Goal: Task Accomplishment & Management: Manage account settings

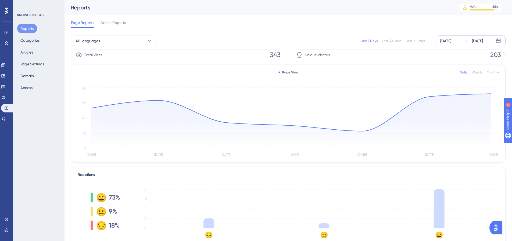
click at [452, 40] on div "[DATE]" at bounding box center [446, 41] width 11 height 6
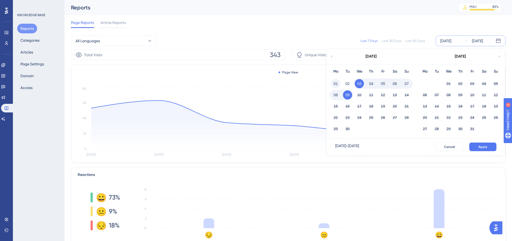
click at [333, 82] on button "01" at bounding box center [335, 83] width 9 height 9
click at [489, 147] on button "Apply" at bounding box center [483, 147] width 27 height 9
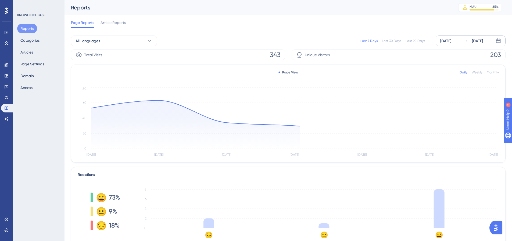
click at [452, 38] on div "[DATE]" at bounding box center [446, 41] width 11 height 6
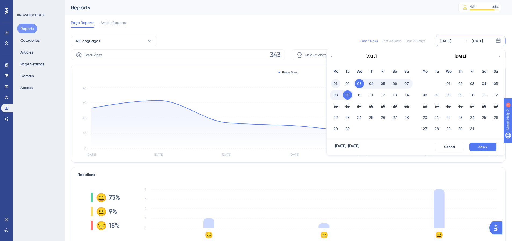
click at [332, 85] on button "01" at bounding box center [335, 83] width 9 height 9
click at [482, 146] on span "Apply" at bounding box center [483, 147] width 9 height 4
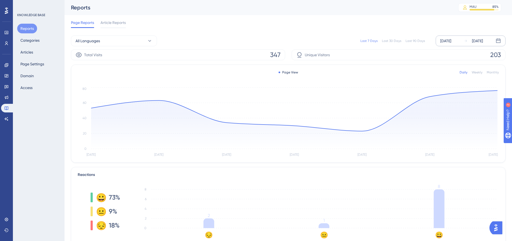
click at [452, 42] on div "[DATE]" at bounding box center [446, 41] width 11 height 6
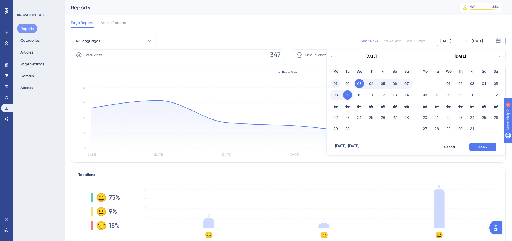
click at [337, 81] on button "01" at bounding box center [335, 83] width 9 height 9
click at [490, 146] on button "Apply" at bounding box center [483, 147] width 27 height 9
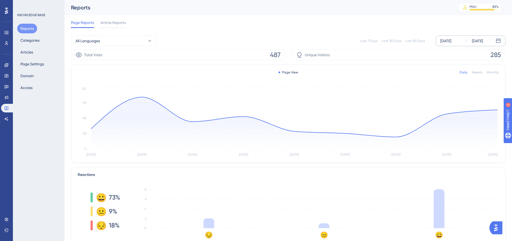
click at [442, 42] on div "[DATE]" at bounding box center [446, 41] width 11 height 6
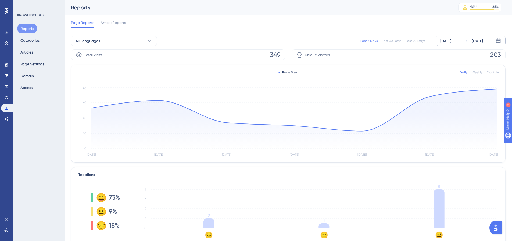
click at [451, 40] on div "[DATE]" at bounding box center [446, 41] width 11 height 6
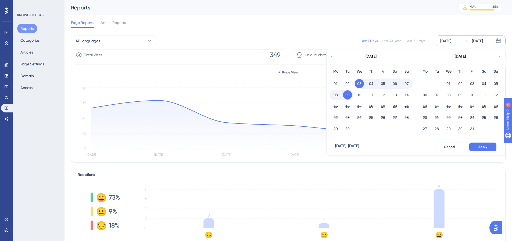
click at [327, 87] on div "Mo Tu We Th Fr Sa Su 01 02 03 04 05 06 07 08 09 10 11 12 13 14 15 16 17 18 19 2…" at bounding box center [371, 101] width 89 height 74
click at [335, 82] on button "01" at bounding box center [335, 83] width 9 height 9
click at [482, 148] on span "Apply" at bounding box center [483, 147] width 9 height 4
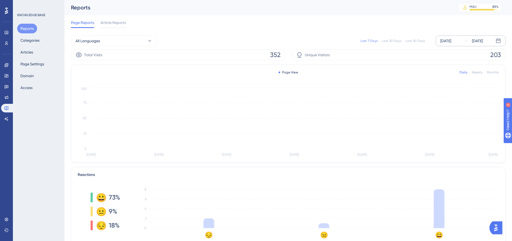
click at [452, 41] on div "[DATE]" at bounding box center [446, 41] width 11 height 6
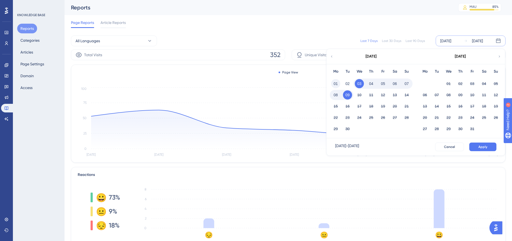
click at [334, 84] on button "01" at bounding box center [335, 83] width 9 height 9
click at [493, 146] on button "Apply" at bounding box center [483, 147] width 27 height 9
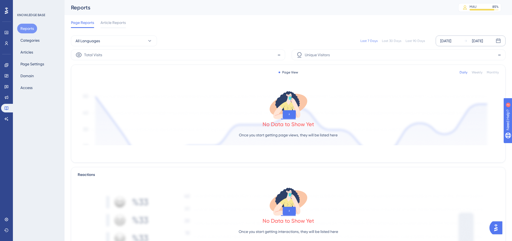
click at [452, 42] on div "[DATE]" at bounding box center [446, 41] width 11 height 6
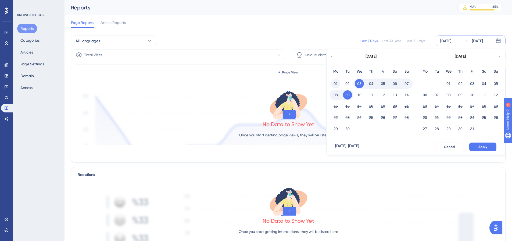
click at [333, 83] on button "01" at bounding box center [335, 83] width 9 height 9
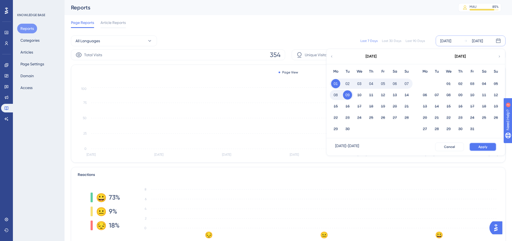
click at [480, 144] on button "Apply" at bounding box center [483, 147] width 27 height 9
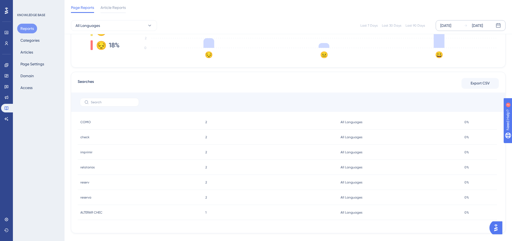
scroll to position [187, 0]
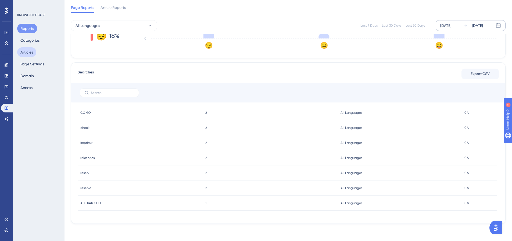
click at [27, 51] on button "Articles" at bounding box center [26, 52] width 19 height 10
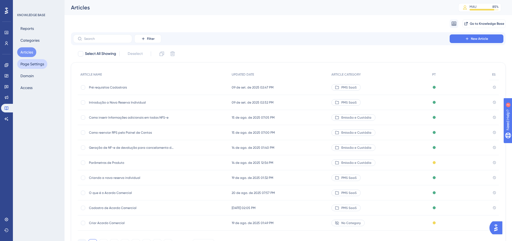
click at [31, 61] on button "Page Settings" at bounding box center [32, 64] width 30 height 10
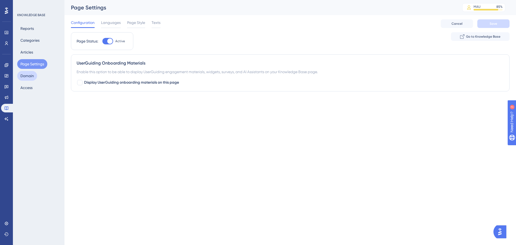
click at [29, 77] on button "Domain" at bounding box center [27, 76] width 20 height 10
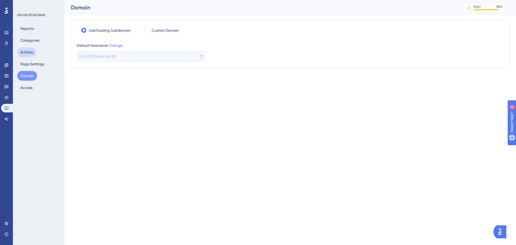
click at [23, 53] on button "Articles" at bounding box center [26, 52] width 19 height 10
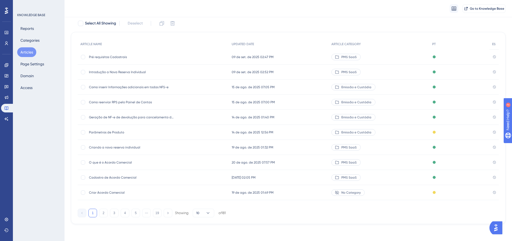
scroll to position [33, 0]
click at [30, 41] on button "Categories" at bounding box center [30, 40] width 26 height 10
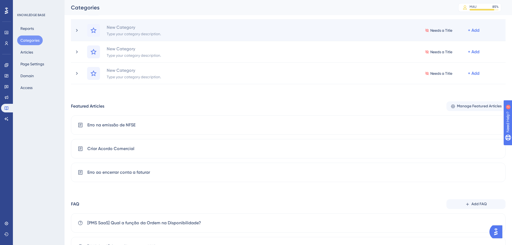
scroll to position [269, 0]
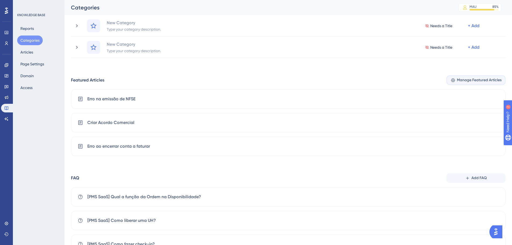
click at [469, 79] on span "Manage Featured Articles" at bounding box center [479, 80] width 45 height 6
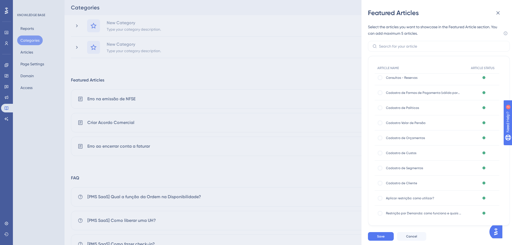
scroll to position [295, 0]
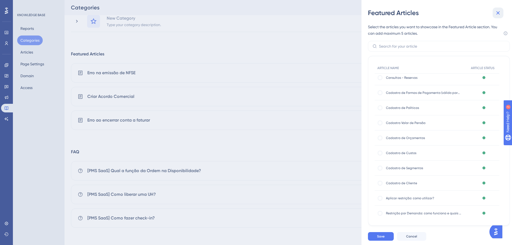
click at [500, 14] on icon at bounding box center [498, 13] width 6 height 6
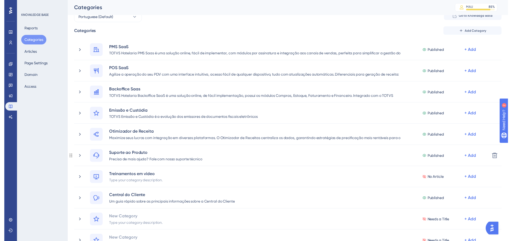
scroll to position [0, 0]
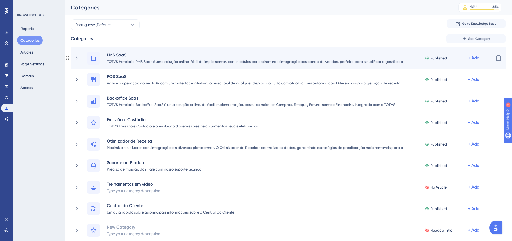
click at [154, 57] on div "PMS SaaS" at bounding box center [256, 55] width 301 height 6
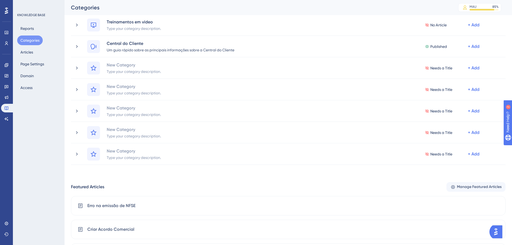
scroll to position [295, 0]
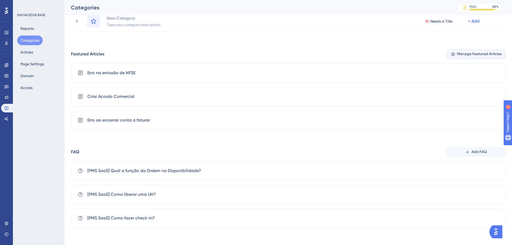
click at [465, 50] on button "Manage Featured Articles" at bounding box center [476, 54] width 59 height 10
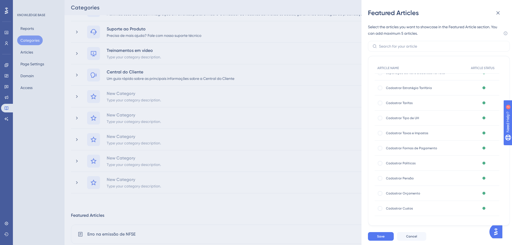
scroll to position [2150, 0]
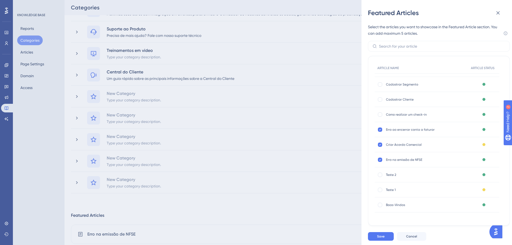
drag, startPoint x: 500, startPoint y: 88, endPoint x: 6, endPoint y: 7, distance: 500.1
click at [379, 161] on icon at bounding box center [380, 160] width 2 height 4
checkbox input "false"
click at [380, 145] on icon at bounding box center [380, 144] width 2 height 1
checkbox input "false"
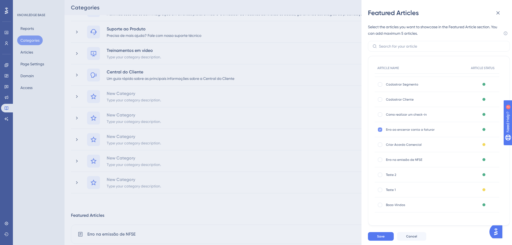
click at [381, 128] on div at bounding box center [380, 129] width 4 height 4
checkbox input "false"
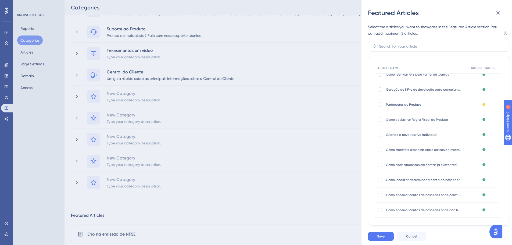
scroll to position [0, 0]
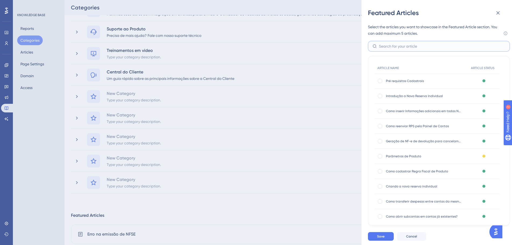
click at [411, 46] on input "text" at bounding box center [442, 46] width 126 height 6
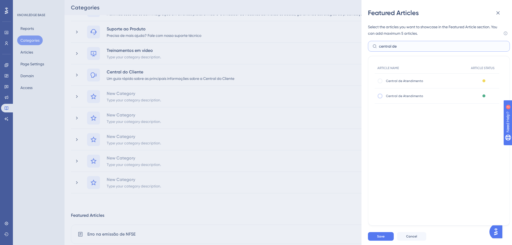
type input "central de"
click at [380, 96] on div at bounding box center [380, 96] width 4 height 4
checkbox input "true"
drag, startPoint x: 406, startPoint y: 46, endPoint x: 368, endPoint y: 45, distance: 38.2
click at [368, 45] on div "Featured Articles Select the articles you want to showcase in the Featured Arti…" at bounding box center [437, 122] width 151 height 245
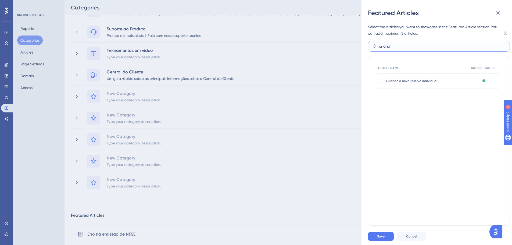
type input "criand"
click at [377, 80] on div "Criando a nova reserva individual Criando a nova reserva individual" at bounding box center [422, 80] width 94 height 15
click at [382, 81] on div at bounding box center [380, 81] width 4 height 4
checkbox input "true"
drag, startPoint x: 340, startPoint y: 45, endPoint x: 329, endPoint y: 45, distance: 10.8
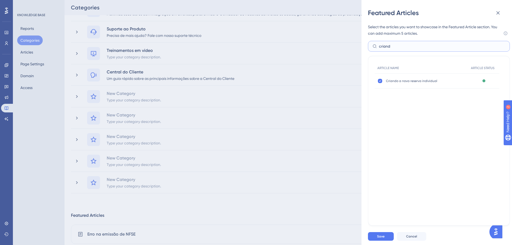
click at [332, 45] on div "Featured Articles Select the articles you want to showcase in the Featured Arti…" at bounding box center [256, 122] width 512 height 245
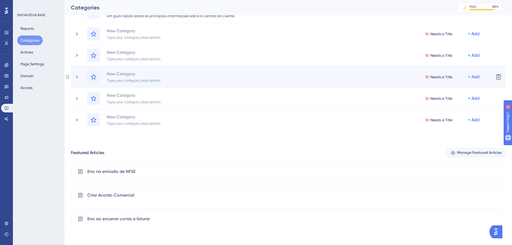
scroll to position [241, 0]
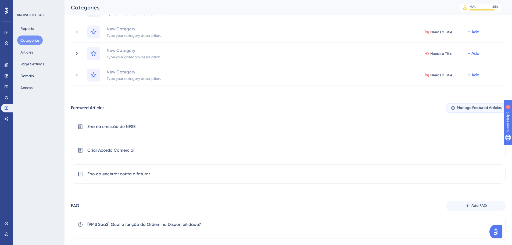
drag, startPoint x: 473, startPoint y: 108, endPoint x: 457, endPoint y: 127, distance: 24.4
click at [473, 108] on span "Manage Featured Articles" at bounding box center [479, 108] width 45 height 6
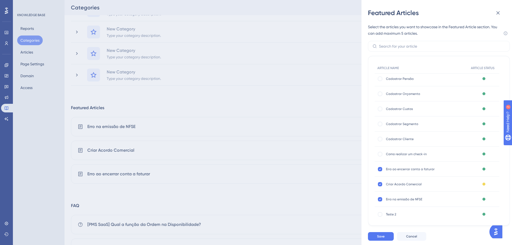
scroll to position [2130, 0]
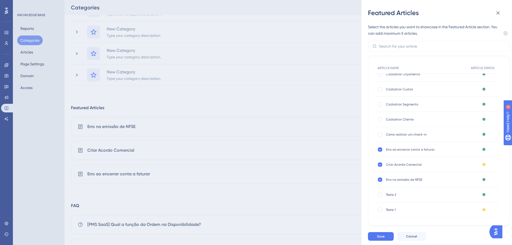
click at [381, 179] on icon at bounding box center [380, 179] width 2 height 1
checkbox input "false"
click at [381, 164] on icon at bounding box center [380, 164] width 2 height 1
checkbox input "false"
click at [381, 150] on div at bounding box center [380, 149] width 4 height 4
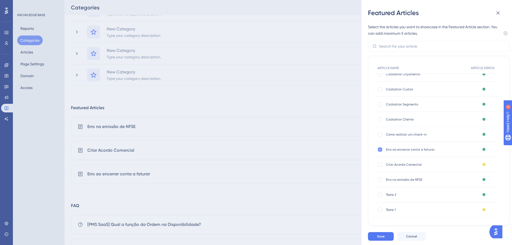
checkbox input "false"
click at [382, 134] on div at bounding box center [380, 134] width 4 height 4
checkbox input "true"
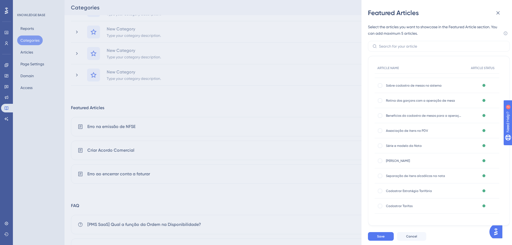
scroll to position [1841, 0]
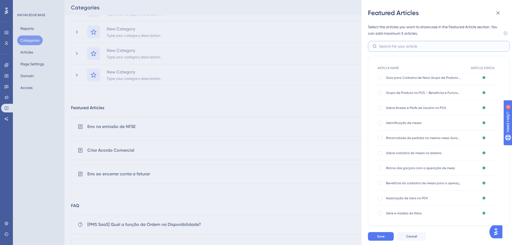
click at [400, 48] on input "text" at bounding box center [442, 46] width 126 height 6
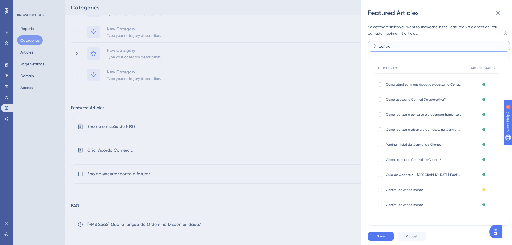
scroll to position [27, 0]
type input "centra"
click at [381, 206] on div at bounding box center [380, 205] width 4 height 4
checkbox input "true"
drag, startPoint x: 406, startPoint y: 46, endPoint x: 368, endPoint y: 43, distance: 37.7
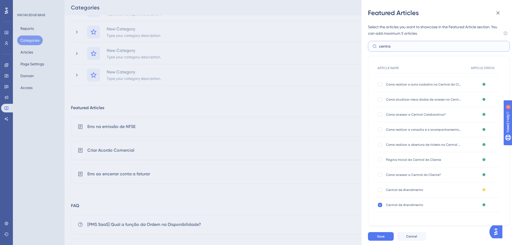
click at [368, 43] on label "centra" at bounding box center [439, 46] width 142 height 11
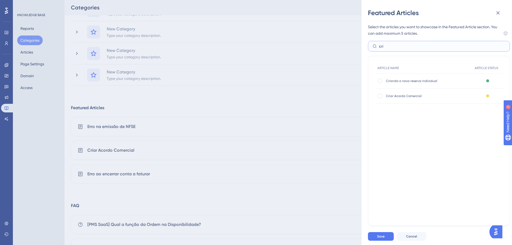
scroll to position [0, 0]
type input "cria"
click at [379, 82] on div at bounding box center [380, 81] width 4 height 4
checkbox input "true"
drag, startPoint x: 375, startPoint y: 45, endPoint x: 359, endPoint y: 43, distance: 16.5
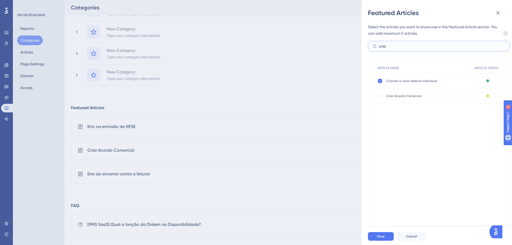
click at [359, 43] on div "Featured Articles Select the articles you want to showcase in the Featured Arti…" at bounding box center [256, 122] width 512 height 245
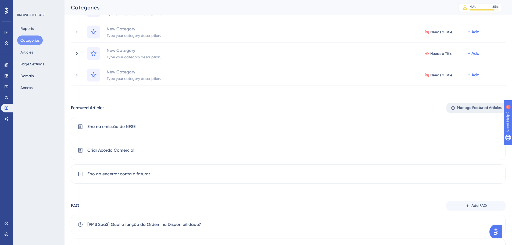
click at [471, 111] on button "Manage Featured Articles" at bounding box center [476, 108] width 59 height 10
click at [473, 104] on div at bounding box center [256, 122] width 512 height 245
click at [473, 106] on div at bounding box center [256, 122] width 512 height 245
drag, startPoint x: 461, startPoint y: 106, endPoint x: 95, endPoint y: 7, distance: 379.5
click at [461, 106] on span "Manage Featured Articles" at bounding box center [479, 108] width 45 height 6
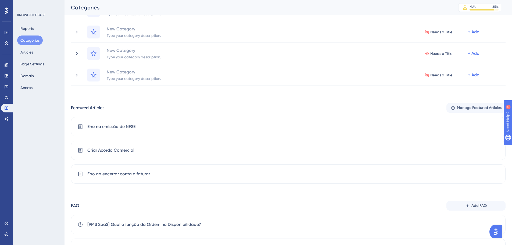
click at [485, 105] on span "Manage Featured Articles" at bounding box center [479, 108] width 45 height 6
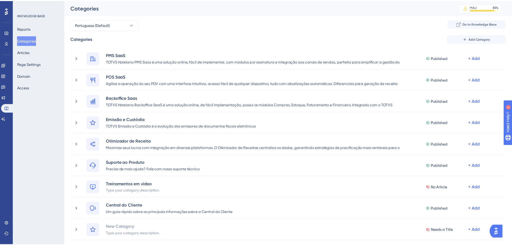
scroll to position [295, 0]
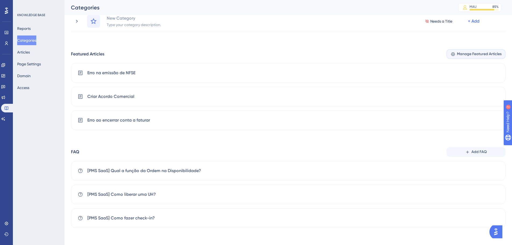
click at [465, 55] on span "Manage Featured Articles" at bounding box center [479, 54] width 45 height 6
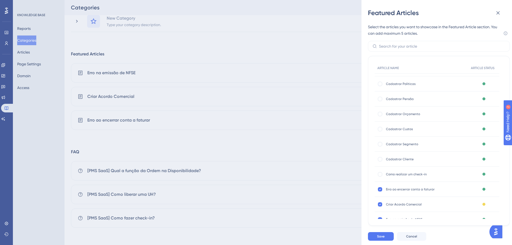
scroll to position [2146, 0]
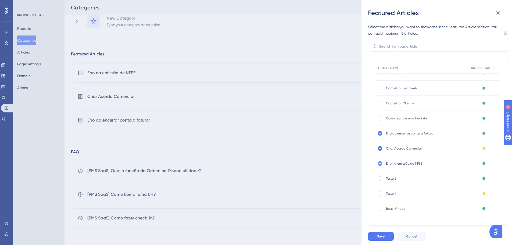
click at [383, 164] on div at bounding box center [380, 163] width 5 height 5
checkbox input "false"
drag, startPoint x: 381, startPoint y: 149, endPoint x: 377, endPoint y: 133, distance: 16.1
click at [381, 148] on icon at bounding box center [380, 148] width 2 height 4
checkbox input "false"
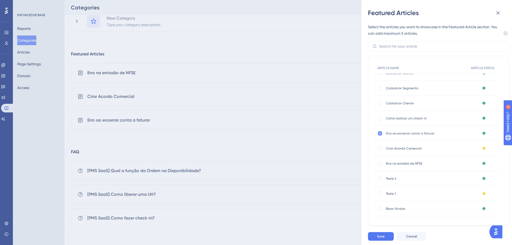
click at [380, 132] on icon at bounding box center [380, 133] width 2 height 4
checkbox input "false"
click at [401, 47] on input "text" at bounding box center [442, 46] width 126 height 6
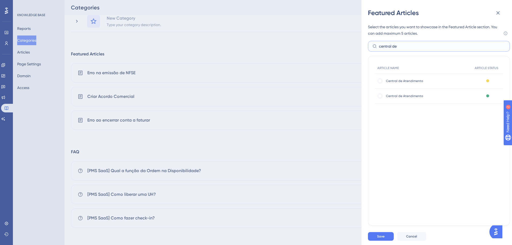
scroll to position [0, 0]
type input "central de"
click at [379, 94] on div at bounding box center [380, 96] width 4 height 4
checkbox input "true"
drag, startPoint x: 404, startPoint y: 48, endPoint x: 367, endPoint y: 47, distance: 37.1
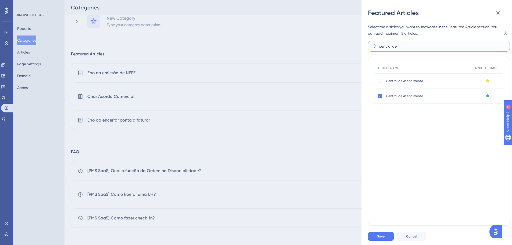
click at [367, 47] on div "Featured Articles Select the articles you want to showcase in the Featured Arti…" at bounding box center [437, 122] width 151 height 245
type input "criando"
click at [378, 81] on div at bounding box center [380, 81] width 4 height 4
checkbox input "true"
drag, startPoint x: 392, startPoint y: 44, endPoint x: 358, endPoint y: 42, distance: 34.2
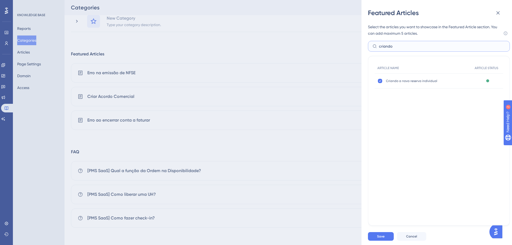
click at [358, 42] on div "Featured Articles Select the articles you want to showcase in the Featured Arti…" at bounding box center [256, 122] width 512 height 245
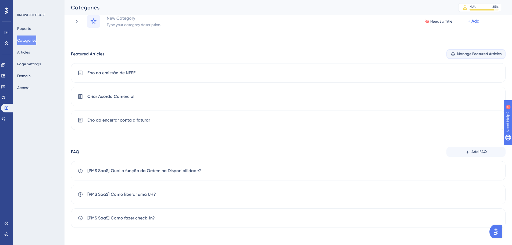
click at [471, 56] on span "Manage Featured Articles" at bounding box center [479, 54] width 45 height 6
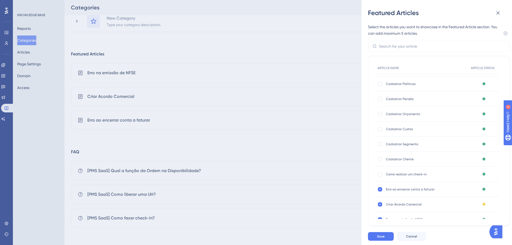
scroll to position [2150, 0]
click at [398, 160] on span "Erro na emissão de NFSE" at bounding box center [423, 160] width 75 height 4
click at [382, 145] on div at bounding box center [380, 145] width 4 height 4
checkbox input "false"
click at [379, 160] on icon at bounding box center [380, 160] width 2 height 4
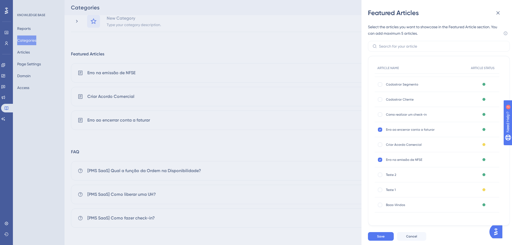
checkbox input "false"
click at [381, 131] on icon at bounding box center [380, 129] width 2 height 4
checkbox input "false"
click at [411, 45] on input "text" at bounding box center [442, 46] width 126 height 6
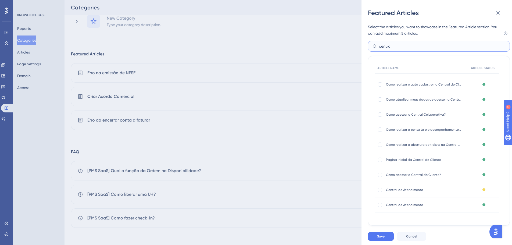
scroll to position [27, 0]
type input "central"
click at [380, 204] on div at bounding box center [380, 205] width 4 height 4
checkbox input "true"
click at [379, 237] on span "Save" at bounding box center [381, 236] width 8 height 4
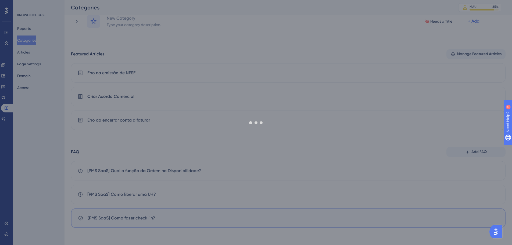
scroll to position [248, 0]
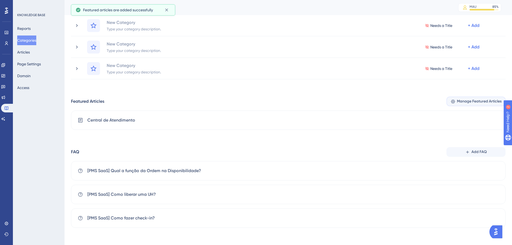
click at [470, 101] on span "Manage Featured Articles" at bounding box center [479, 101] width 45 height 6
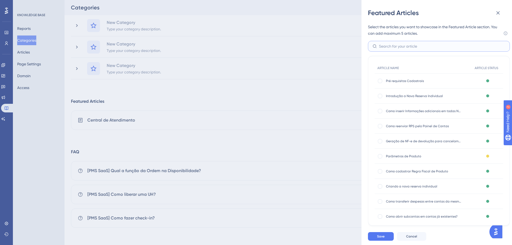
click at [442, 48] on input "text" at bounding box center [442, 46] width 126 height 6
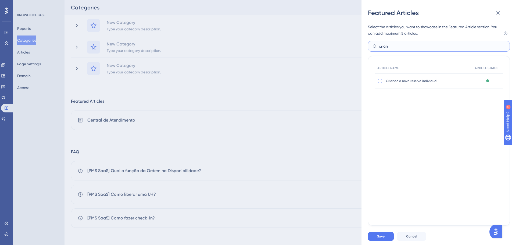
type input "crian"
click at [381, 82] on div at bounding box center [380, 81] width 4 height 4
checkbox input "true"
click at [381, 237] on span "Save" at bounding box center [381, 236] width 8 height 4
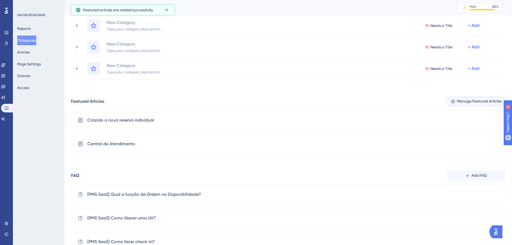
click at [461, 101] on span "Manage Featured Articles" at bounding box center [479, 101] width 45 height 6
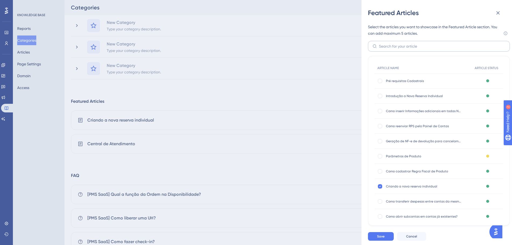
click at [415, 43] on label at bounding box center [439, 46] width 142 height 11
click at [415, 43] on input "text" at bounding box center [442, 46] width 126 height 6
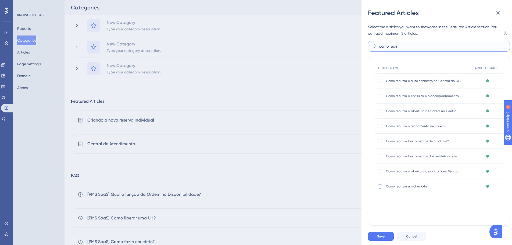
type input "como reali"
click at [380, 188] on div at bounding box center [380, 186] width 4 height 4
checkbox input "true"
click at [382, 235] on span "Save" at bounding box center [381, 236] width 8 height 4
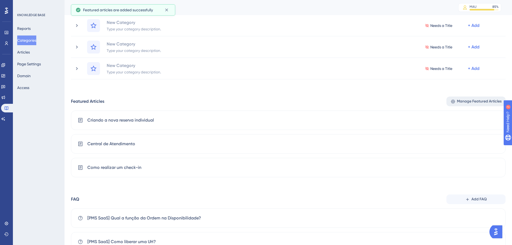
click at [477, 106] on button "Manage Featured Articles" at bounding box center [476, 102] width 59 height 10
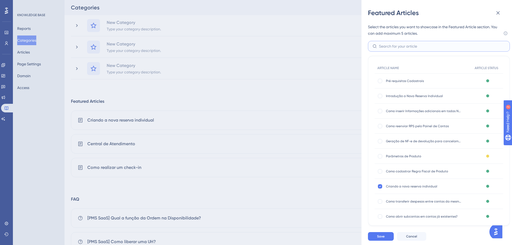
click at [439, 48] on input "text" at bounding box center [442, 46] width 126 height 6
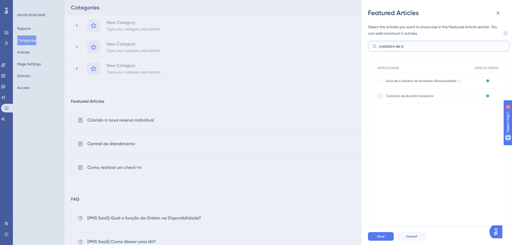
type input "cadastro de a"
click at [379, 97] on div at bounding box center [380, 96] width 4 height 4
checkbox input "true"
click at [384, 237] on span "Save" at bounding box center [381, 236] width 8 height 4
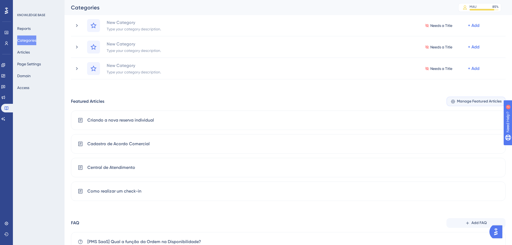
click at [471, 99] on span "Manage Featured Articles" at bounding box center [479, 101] width 45 height 6
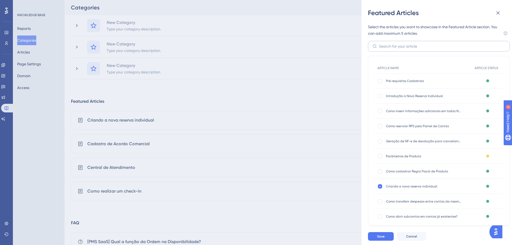
click at [438, 49] on label at bounding box center [439, 46] width 142 height 11
click at [438, 49] on input "text" at bounding box center [442, 46] width 126 height 6
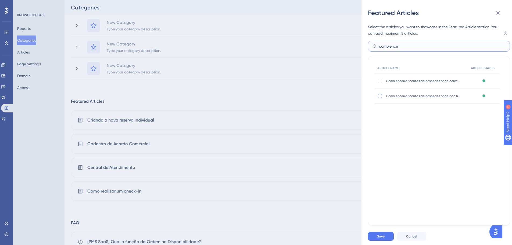
type input "como ence"
click at [382, 97] on div at bounding box center [380, 96] width 4 height 4
checkbox input "true"
click at [382, 237] on span "Save" at bounding box center [381, 236] width 8 height 4
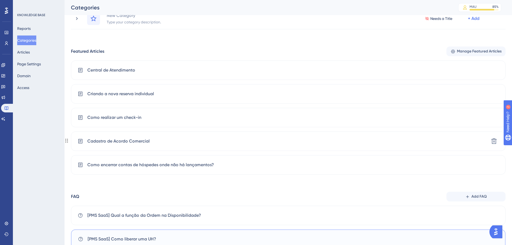
scroll to position [342, 0]
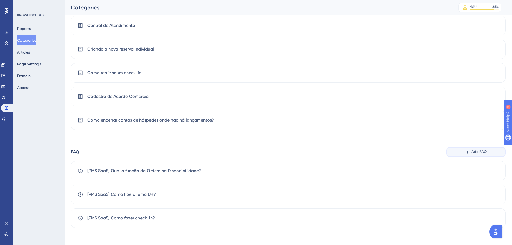
click at [479, 153] on span "Add FAQ" at bounding box center [479, 152] width 15 height 6
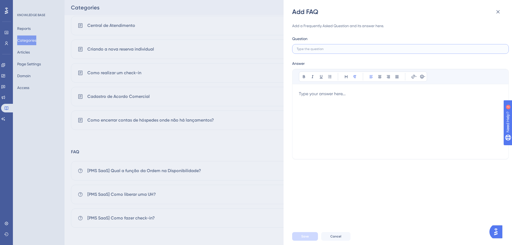
click at [421, 49] on input "text" at bounding box center [401, 49] width 208 height 4
drag, startPoint x: 500, startPoint y: 10, endPoint x: 303, endPoint y: 81, distance: 209.3
click at [500, 10] on icon at bounding box center [498, 12] width 6 height 6
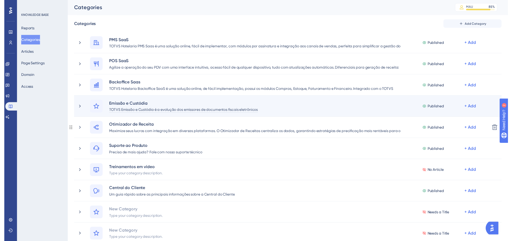
scroll to position [0, 0]
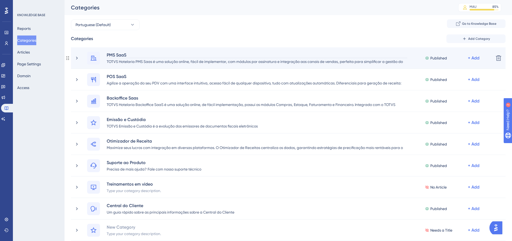
click at [153, 55] on div "PMS SaaS" at bounding box center [256, 55] width 301 height 6
click at [83, 62] on div "PMS SaaS TOTVS Hotelaria PMS Saas é uma solução online, fácil de implementar, c…" at bounding box center [281, 58] width 415 height 13
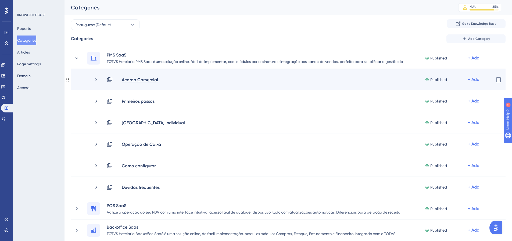
click at [155, 82] on div "Acordo Comercial" at bounding box center [140, 79] width 37 height 6
click at [187, 84] on div "Acordo Comercial Published + Add Delete" at bounding box center [288, 80] width 435 height 22
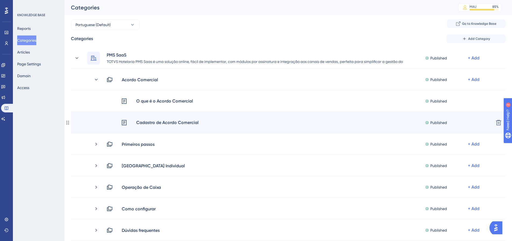
click at [216, 124] on div "Cadastro de Acordo Comercial Published + Add" at bounding box center [305, 122] width 369 height 7
click at [108, 117] on div "Cadastro de Acordo Comercial Published + Add Delete" at bounding box center [288, 123] width 435 height 22
click at [154, 121] on div "Cadastro de Acordo Comercial" at bounding box center [167, 122] width 63 height 7
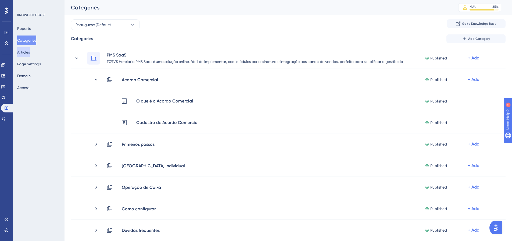
click at [22, 52] on button "Articles" at bounding box center [23, 52] width 13 height 10
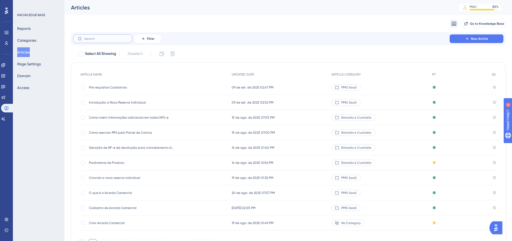
click at [90, 37] on input "text" at bounding box center [106, 39] width 44 height 4
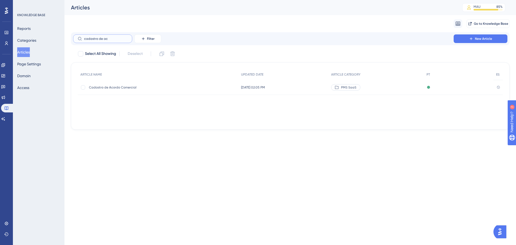
type input "cadastro de ac"
drag, startPoint x: 118, startPoint y: 88, endPoint x: 124, endPoint y: 93, distance: 7.8
click at [117, 88] on span "Cadastro de Acordo Comercial" at bounding box center [132, 87] width 86 height 4
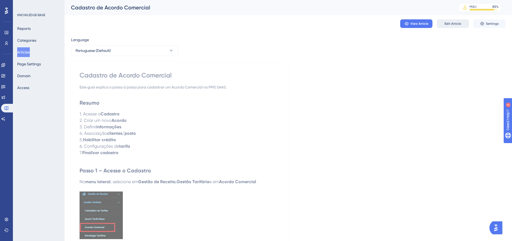
click at [453, 22] on span "Edit Article" at bounding box center [453, 24] width 17 height 4
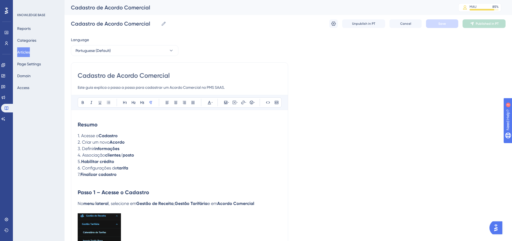
drag, startPoint x: 229, startPoint y: 88, endPoint x: 71, endPoint y: 88, distance: 157.6
click at [441, 19] on button "Save" at bounding box center [442, 23] width 32 height 9
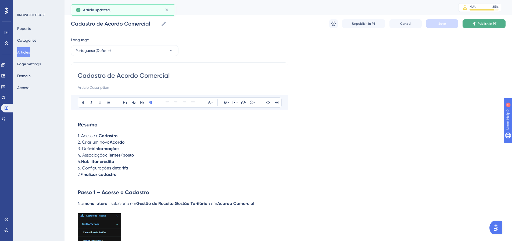
click at [478, 22] on span "Publish in PT" at bounding box center [487, 24] width 19 height 4
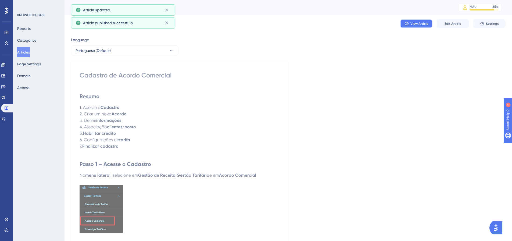
click at [411, 20] on button "View Article" at bounding box center [416, 23] width 32 height 9
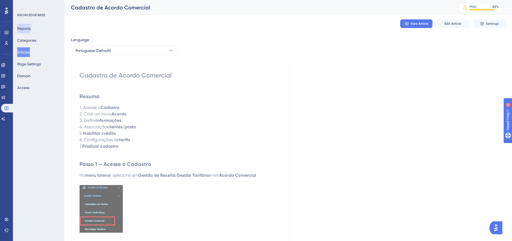
click at [28, 25] on button "Reports" at bounding box center [23, 29] width 13 height 10
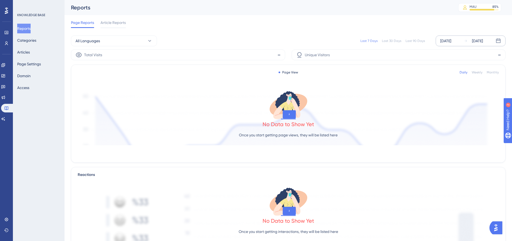
click at [451, 39] on div "[DATE]" at bounding box center [446, 41] width 11 height 6
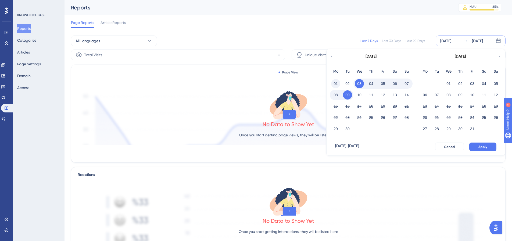
click at [336, 83] on button "01" at bounding box center [335, 83] width 9 height 9
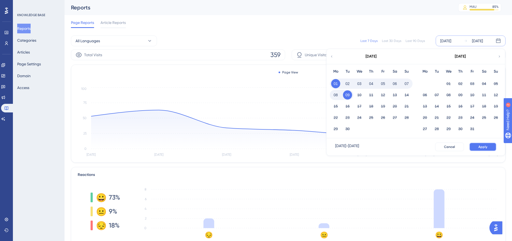
click at [479, 148] on span "Apply" at bounding box center [483, 147] width 9 height 4
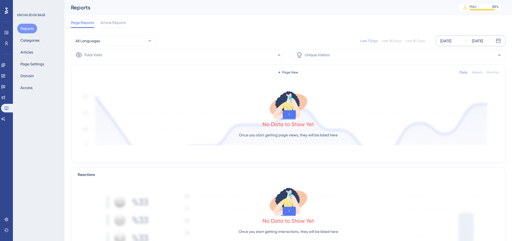
click at [446, 41] on div "[DATE]" at bounding box center [446, 41] width 11 height 6
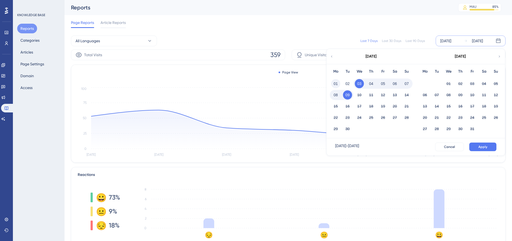
click at [337, 84] on button "01" at bounding box center [335, 83] width 9 height 9
click at [481, 148] on span "Apply" at bounding box center [483, 147] width 9 height 4
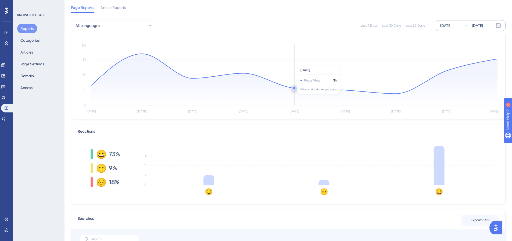
scroll to position [27, 0]
